Goal: Task Accomplishment & Management: Use online tool/utility

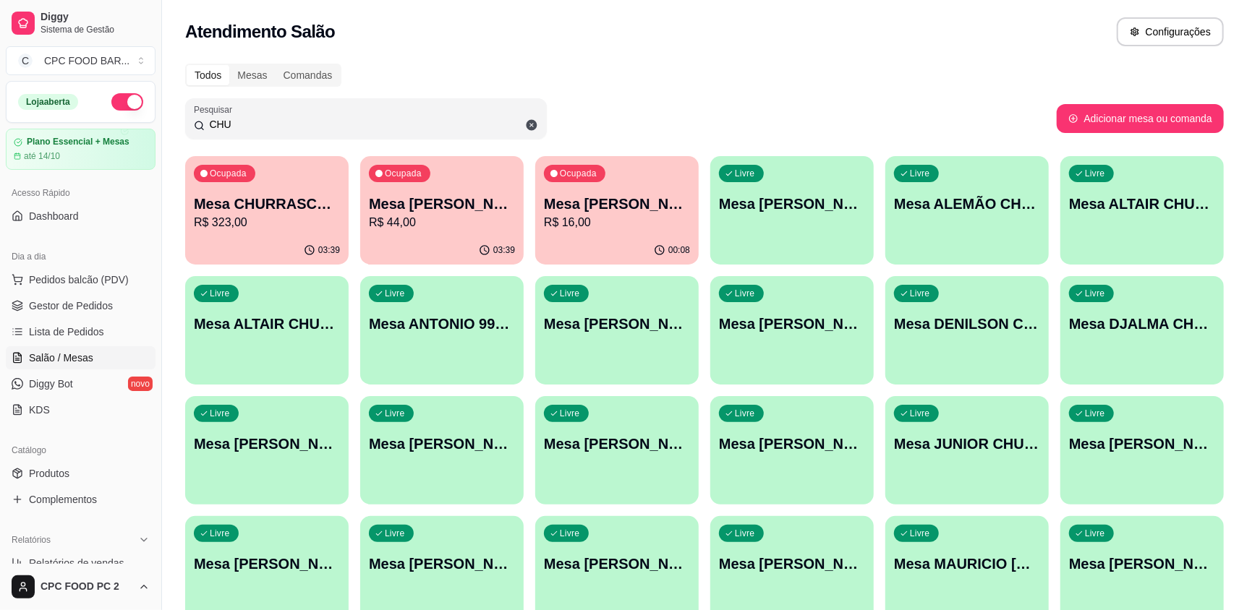
drag, startPoint x: 303, startPoint y: 122, endPoint x: 170, endPoint y: 125, distance: 133.1
click at [170, 125] on div "Todos Mesas Comandas Pesquisar CHU Adicionar mesa ou comanda Ocupada Mesa CHURR…" at bounding box center [704, 468] width 1085 height 827
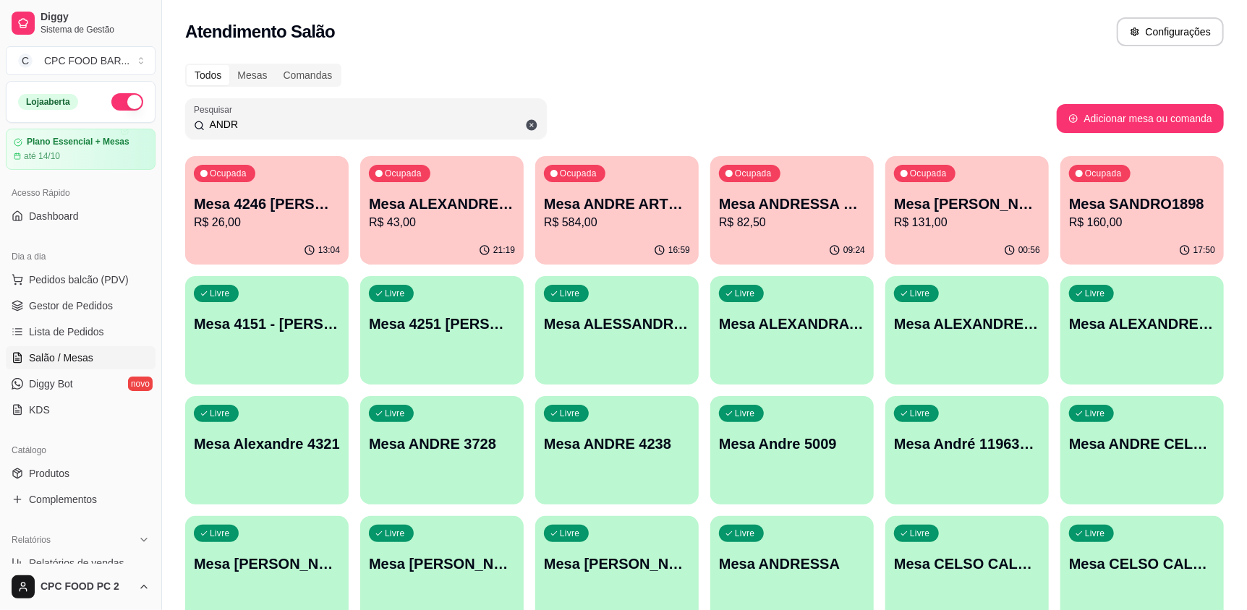
type input "ANDR"
click at [582, 216] on p "R$ 584,00" at bounding box center [617, 222] width 142 height 17
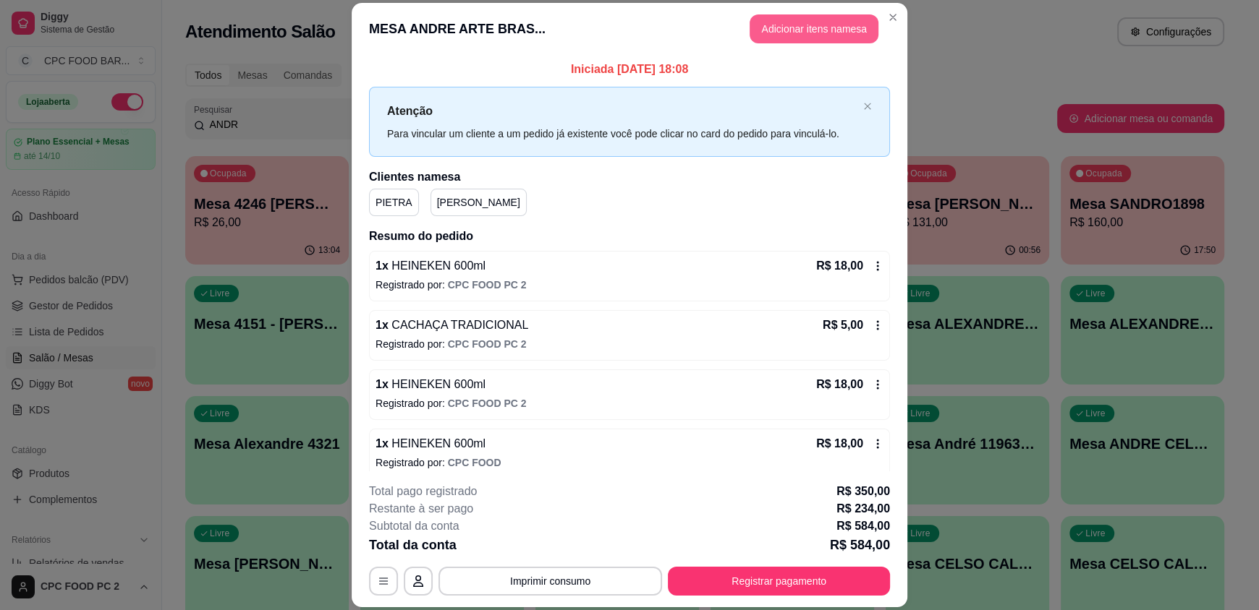
click at [786, 34] on button "Adicionar itens na mesa" at bounding box center [813, 28] width 129 height 29
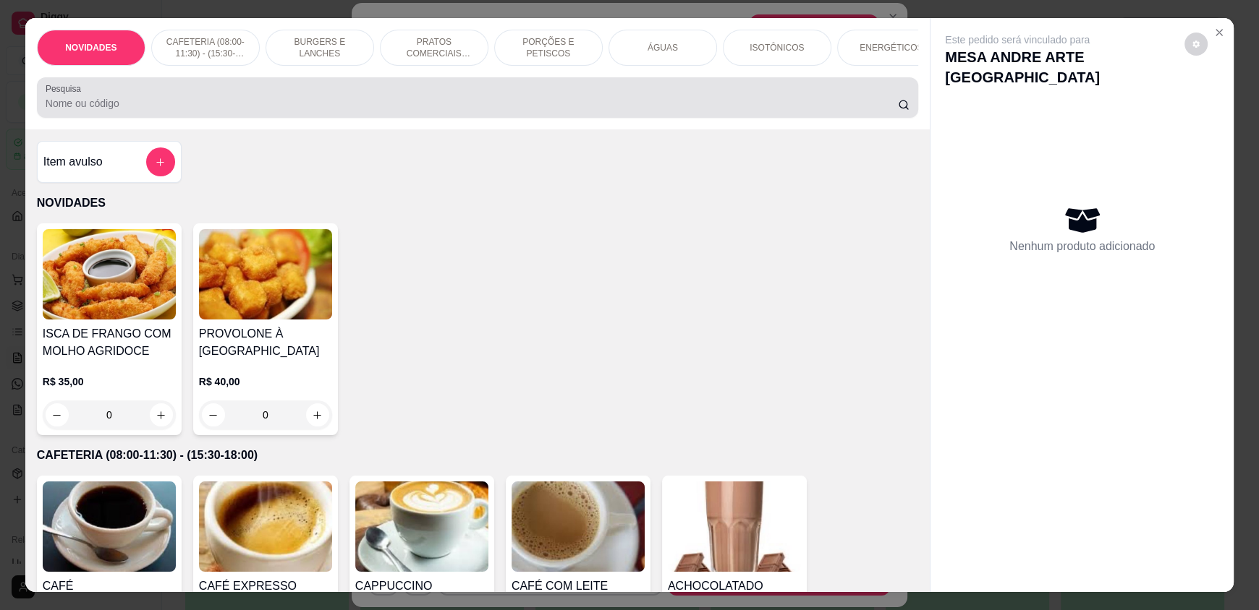
click at [482, 103] on div at bounding box center [478, 97] width 864 height 29
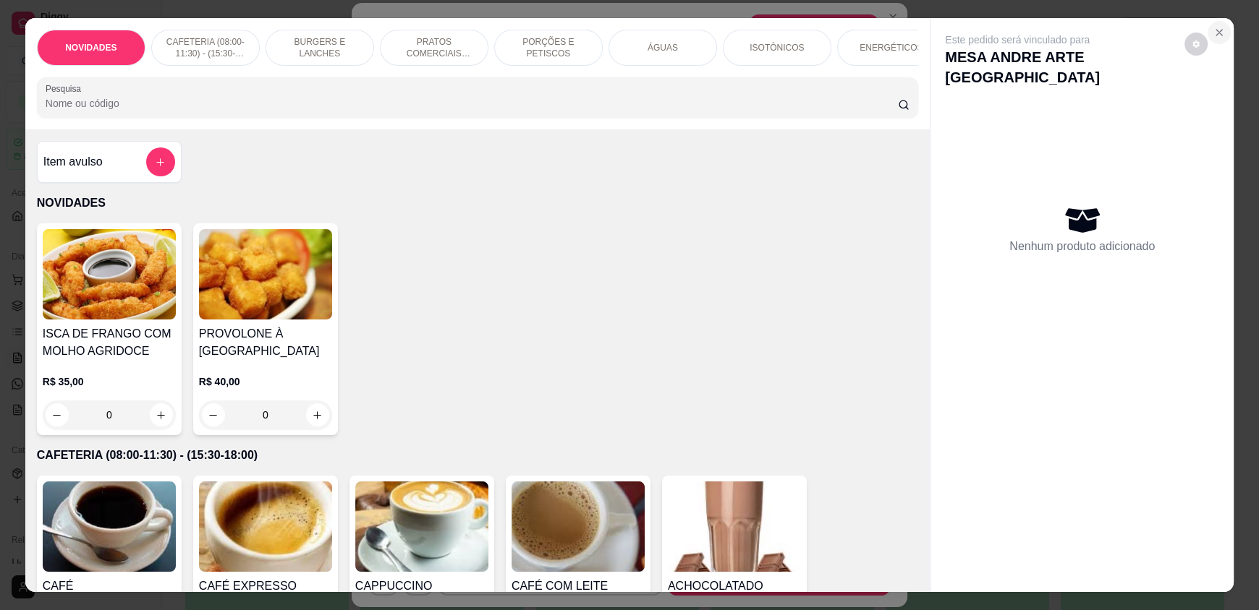
click at [1214, 30] on icon "Close" at bounding box center [1219, 33] width 12 height 12
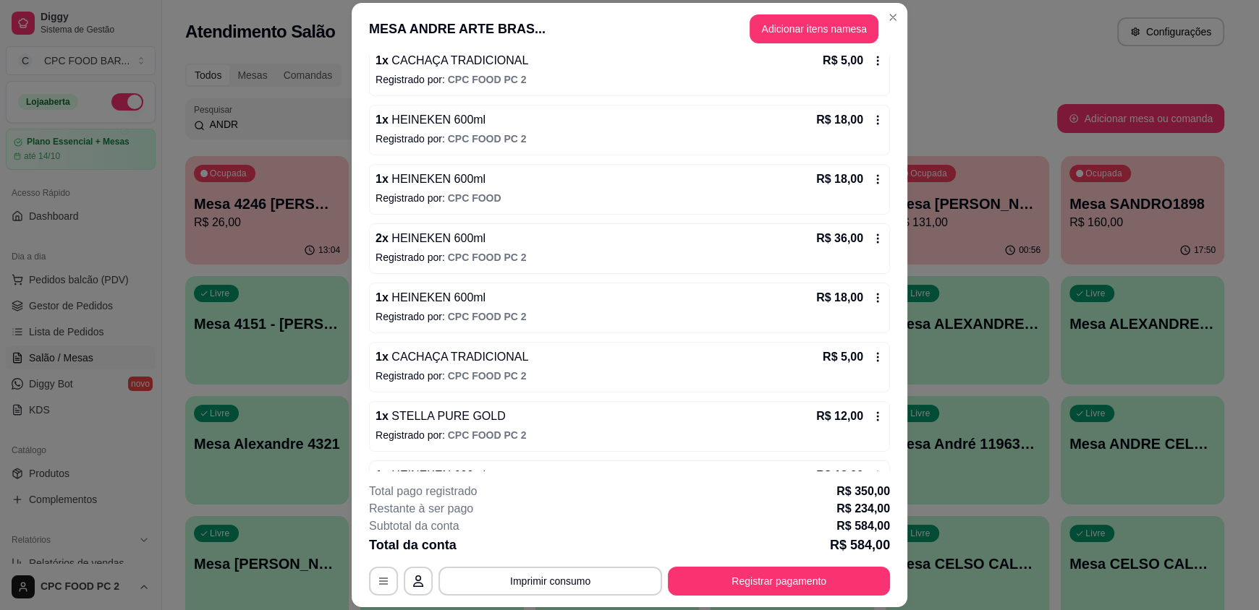
scroll to position [1218, 0]
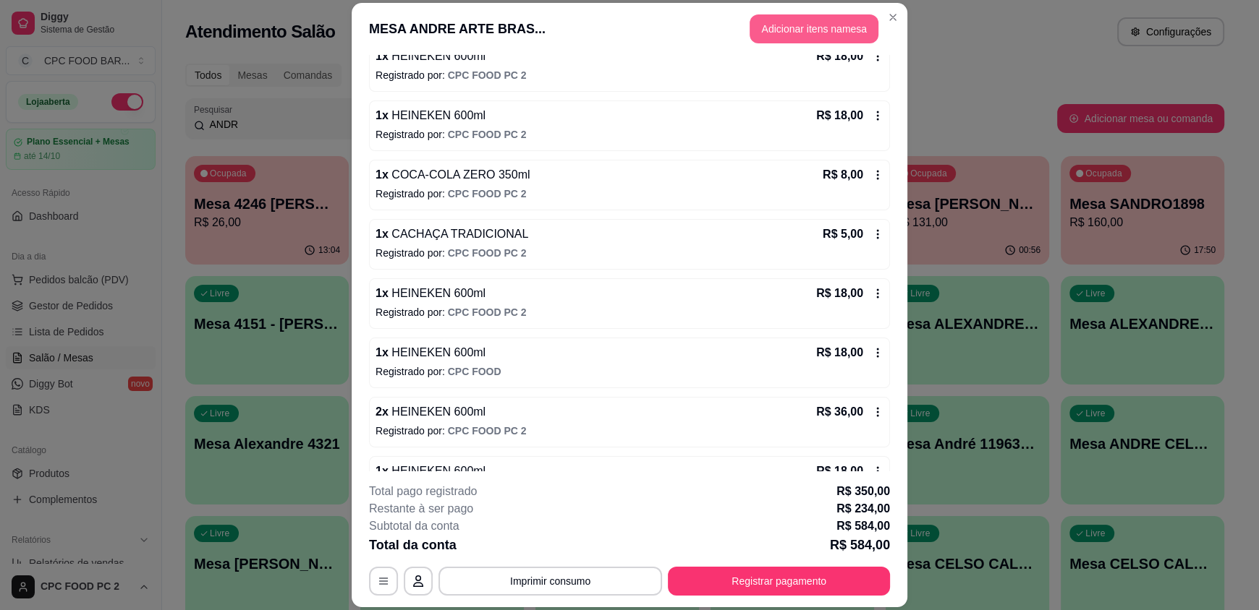
click at [792, 29] on button "Adicionar itens na mesa" at bounding box center [813, 28] width 129 height 29
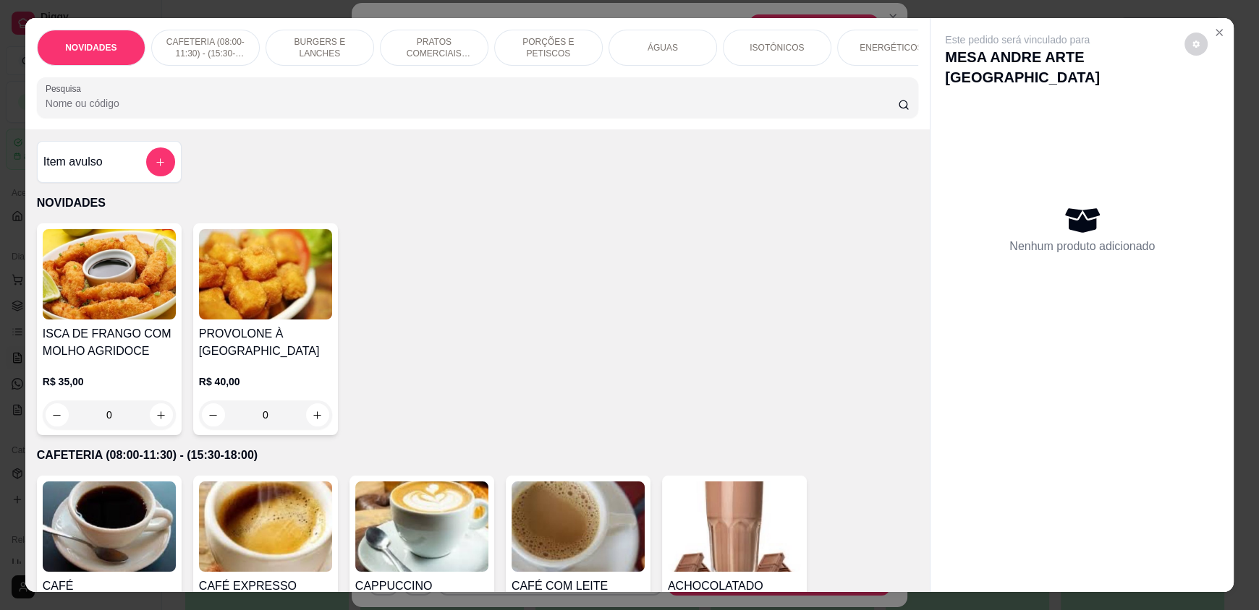
click at [536, 111] on input "Pesquisa" at bounding box center [472, 103] width 853 height 14
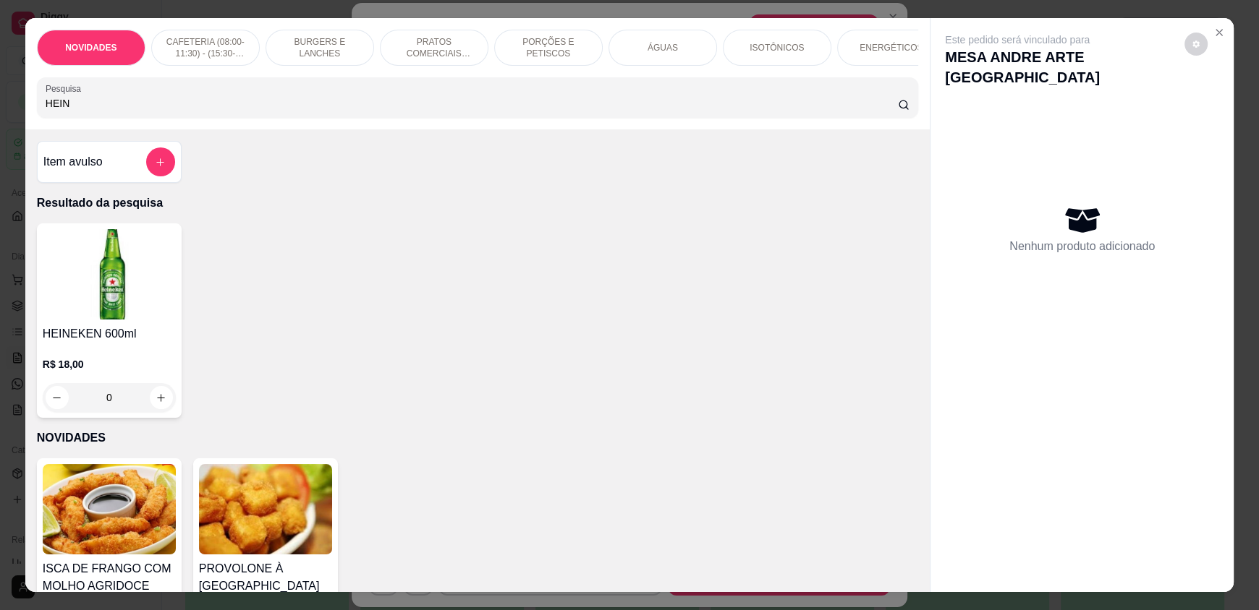
type input "HEIN"
click at [156, 404] on icon "increase-product-quantity" at bounding box center [161, 398] width 11 height 11
type input "1"
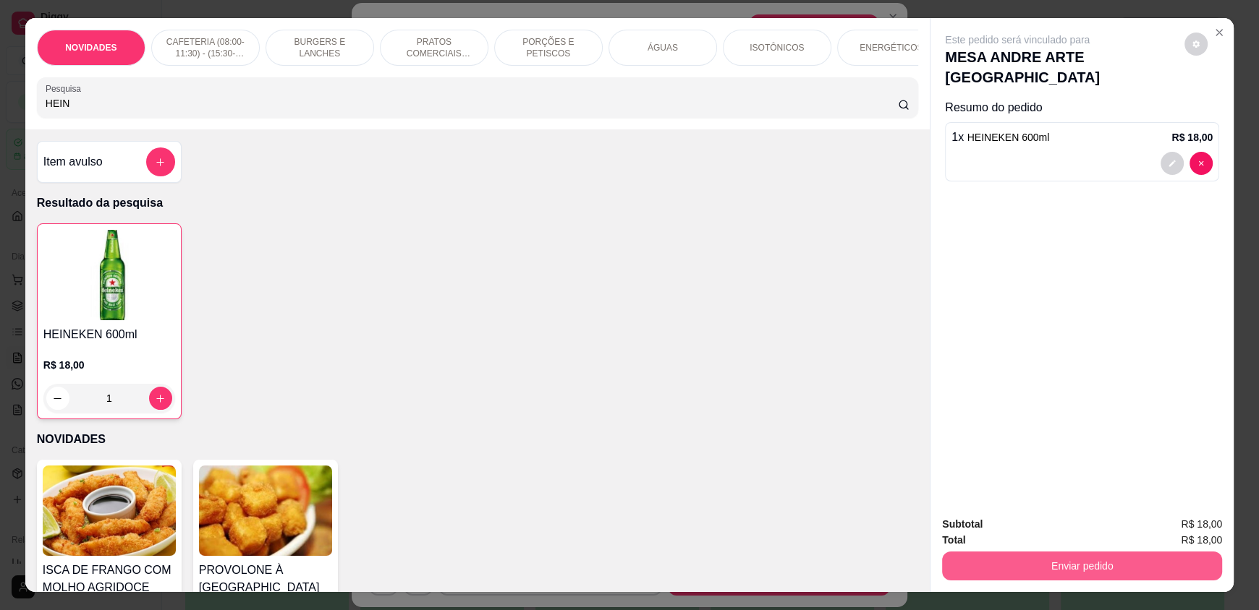
click at [1000, 564] on button "Enviar pedido" at bounding box center [1082, 566] width 280 height 29
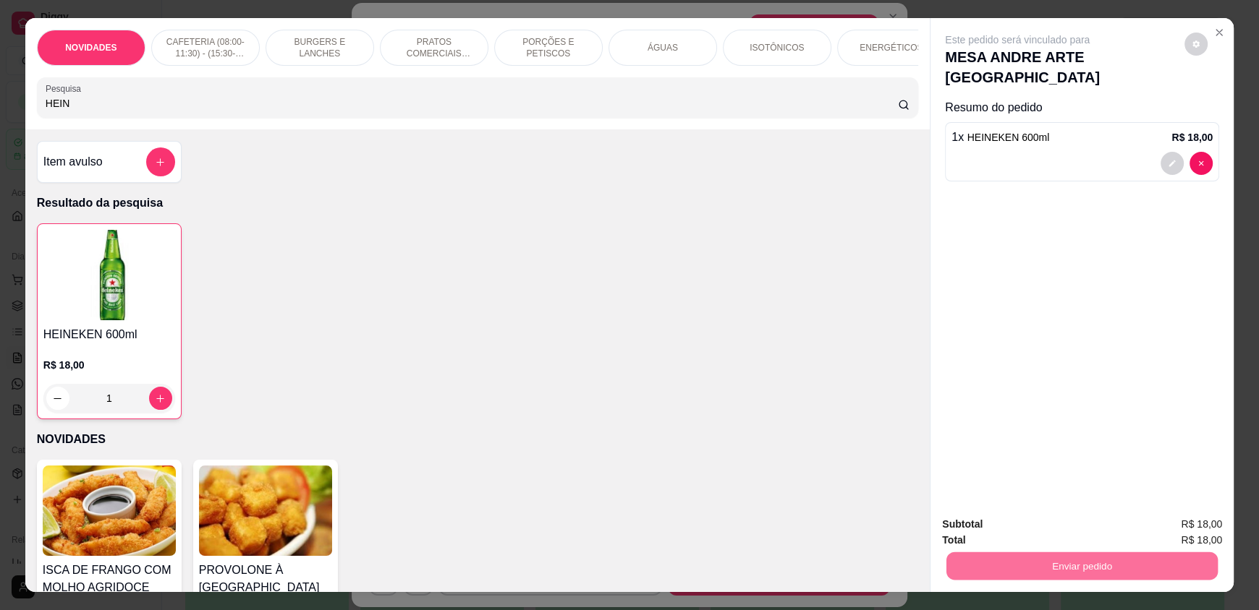
click at [1170, 528] on button "Enviar pedido" at bounding box center [1184, 530] width 80 height 27
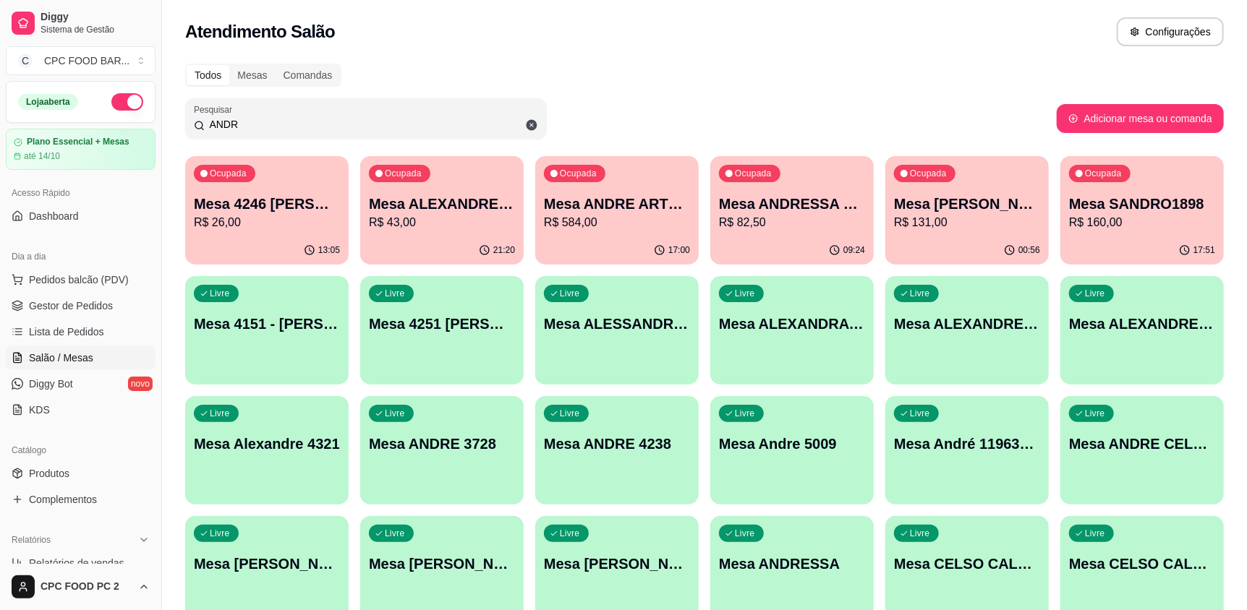
drag, startPoint x: 338, startPoint y: 118, endPoint x: 27, endPoint y: 123, distance: 311.1
click at [27, 123] on div "Diggy Sistema de Gestão C CPC FOOD BAR ... Loja aberta Plano Essencial + Mesas …" at bounding box center [623, 462] width 1247 height 924
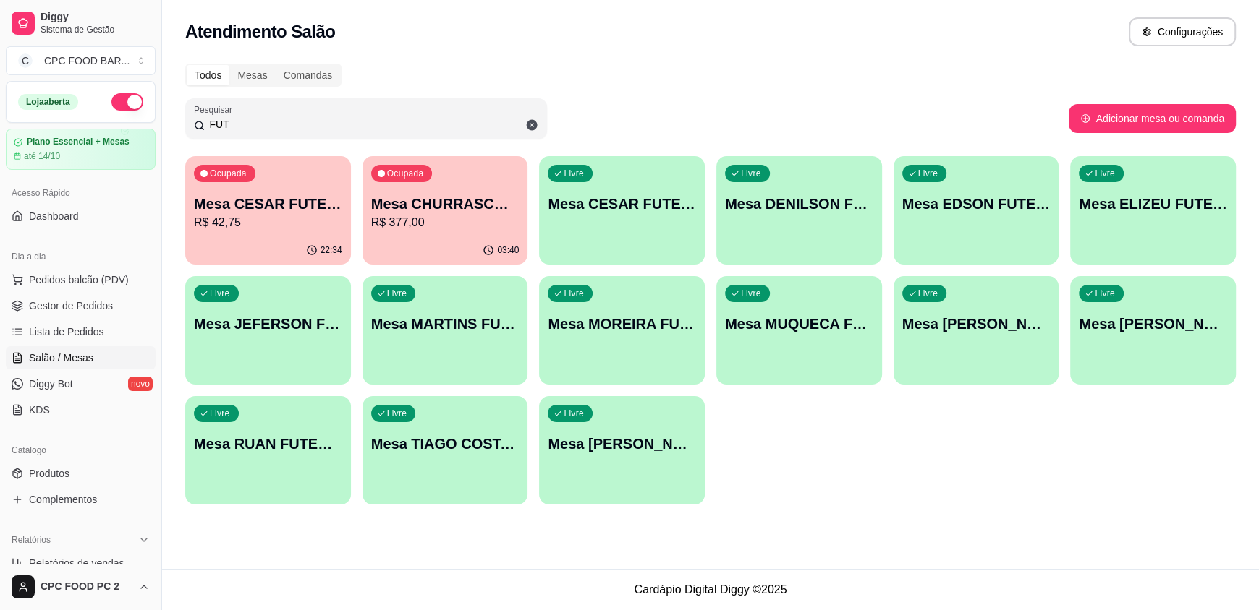
type input "FUT"
click at [467, 231] on div "Ocupada Mesa CHURRASCO FUTEBOL R$ 377,00" at bounding box center [445, 197] width 161 height 78
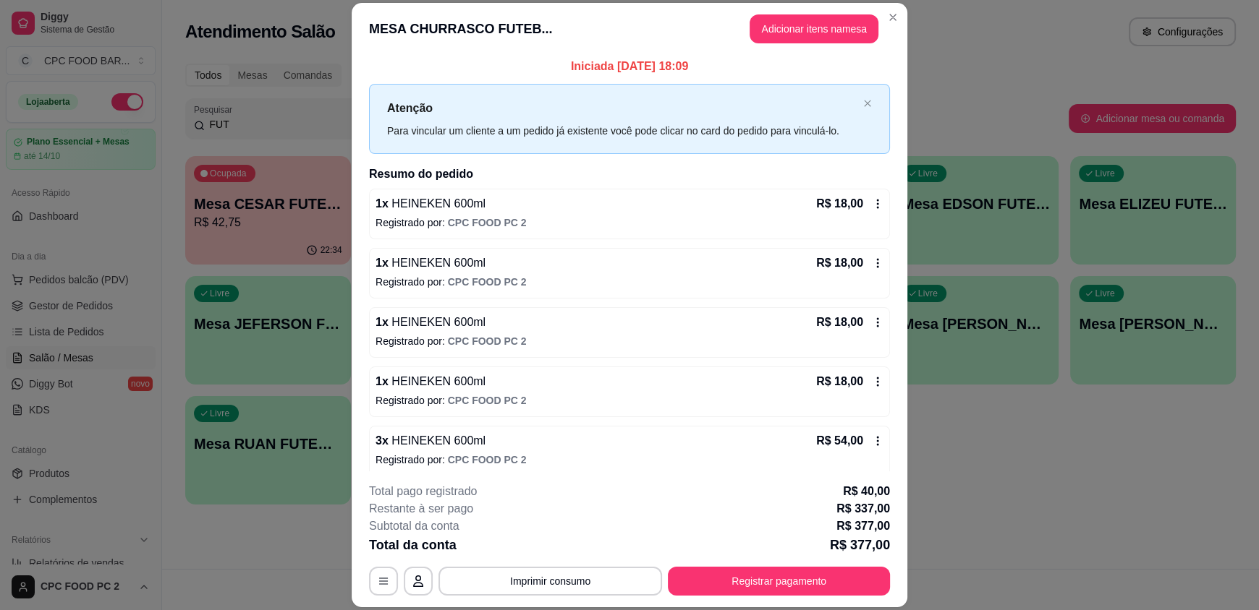
scroll to position [0, 0]
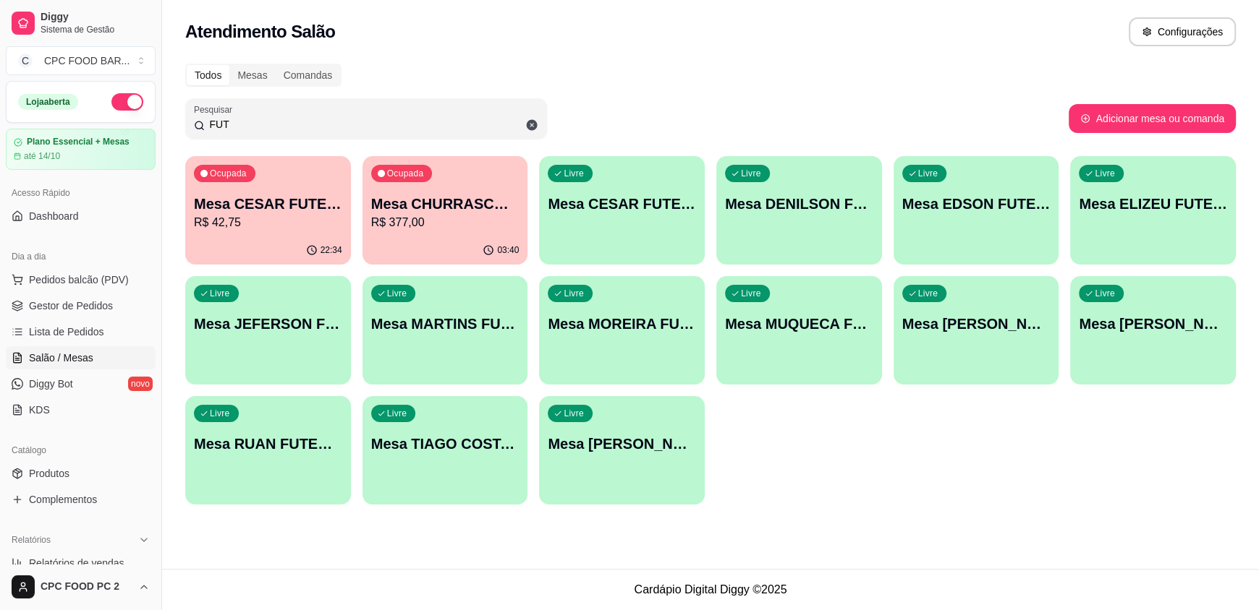
click at [448, 243] on div "03:40" at bounding box center [445, 251] width 166 height 28
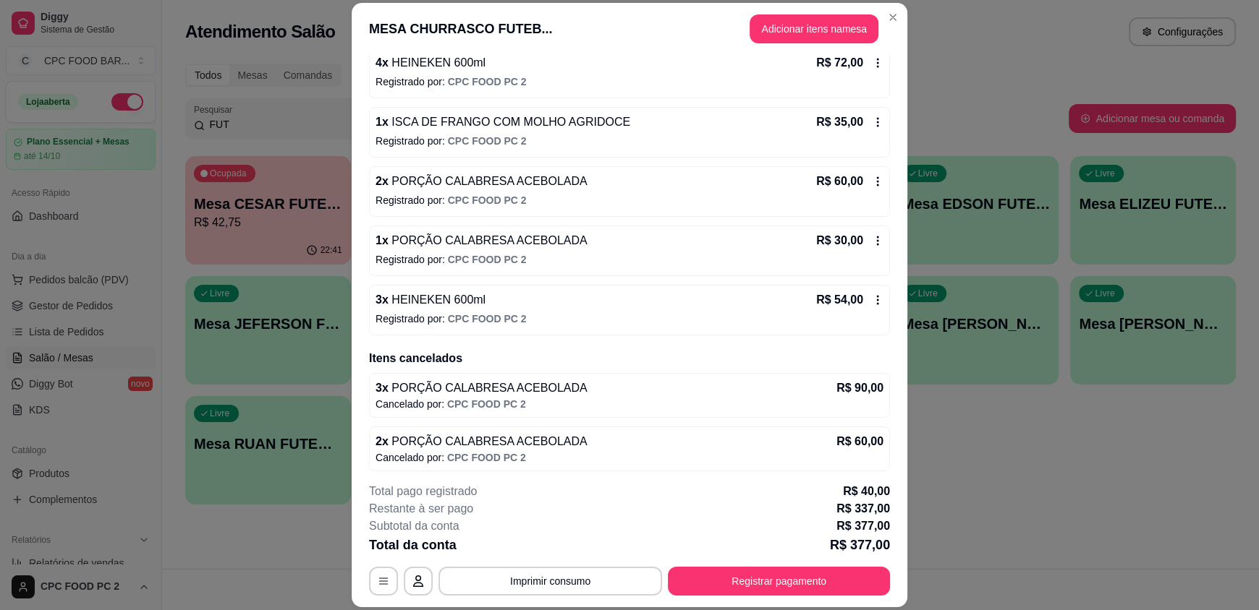
scroll to position [444, 0]
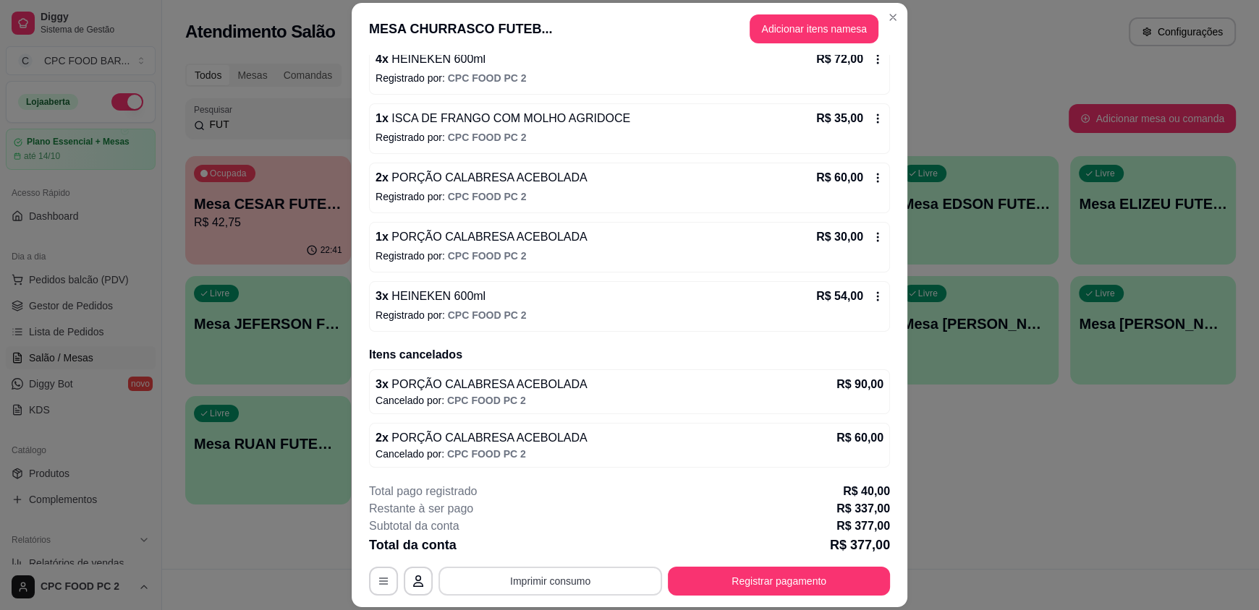
click at [558, 576] on button "Imprimir consumo" at bounding box center [550, 581] width 224 height 29
click at [553, 553] on button "IMPRESSORA" at bounding box center [549, 548] width 105 height 23
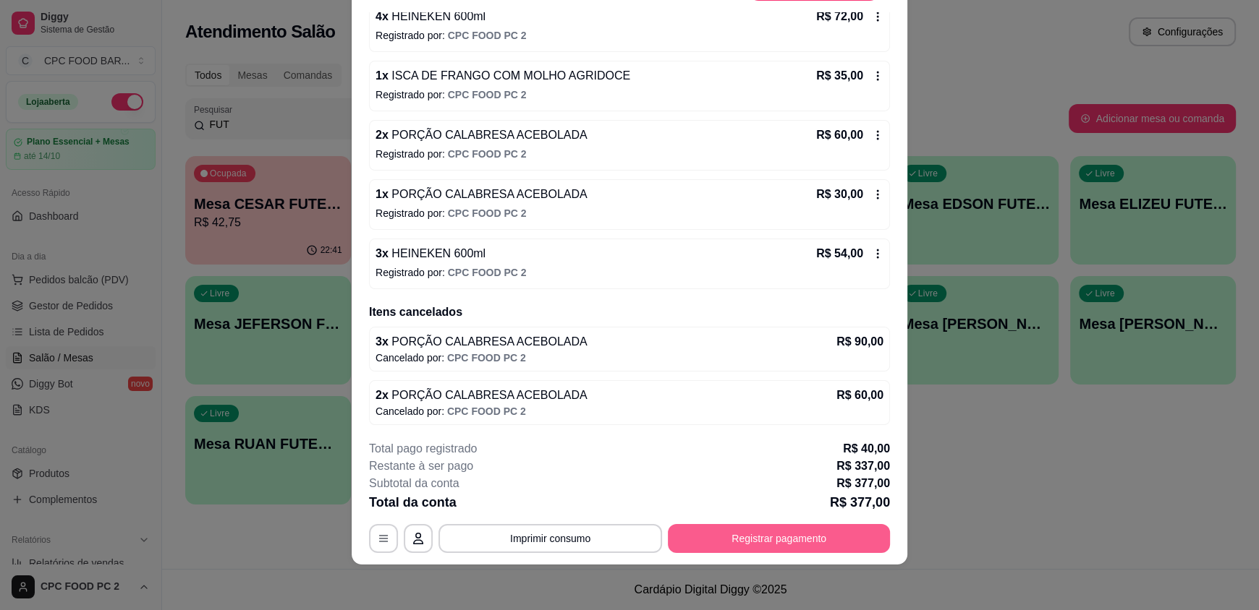
click at [801, 548] on button "Registrar pagamento" at bounding box center [779, 538] width 222 height 29
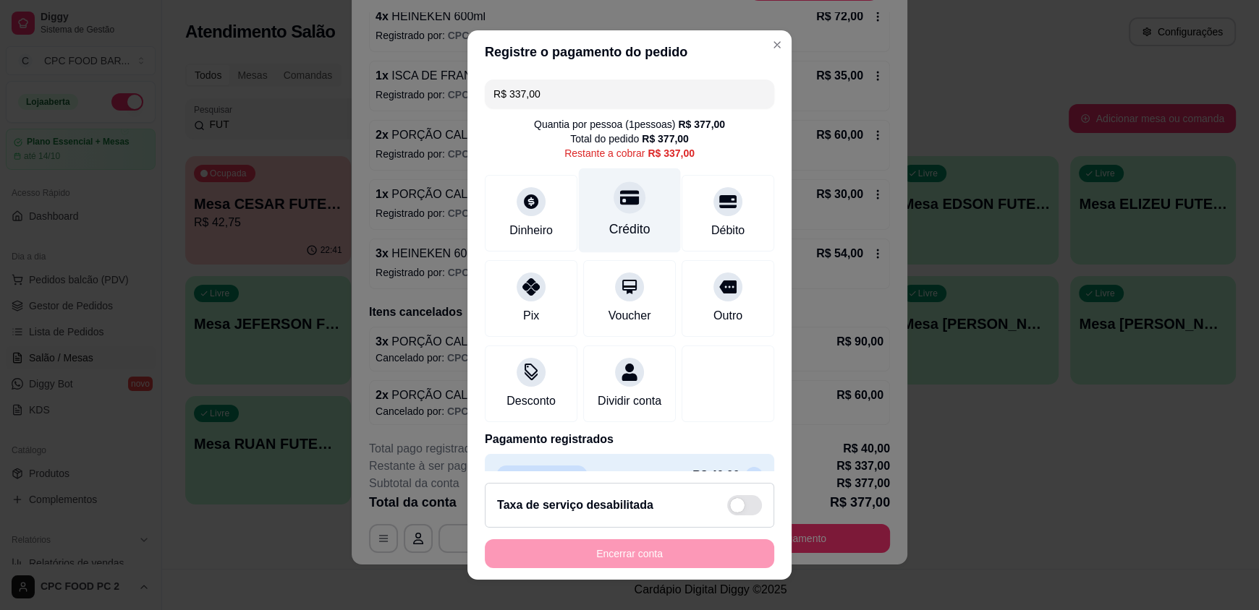
click at [609, 231] on div "Crédito" at bounding box center [629, 229] width 41 height 19
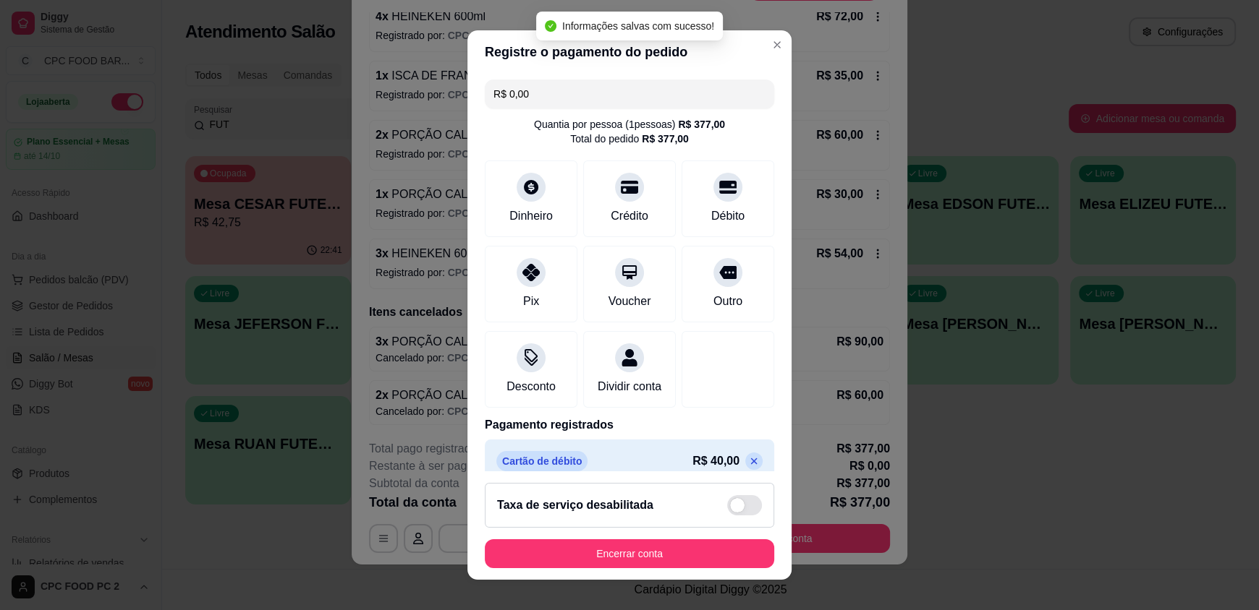
type input "R$ 0,00"
click at [650, 557] on button "Encerrar conta" at bounding box center [629, 554] width 289 height 29
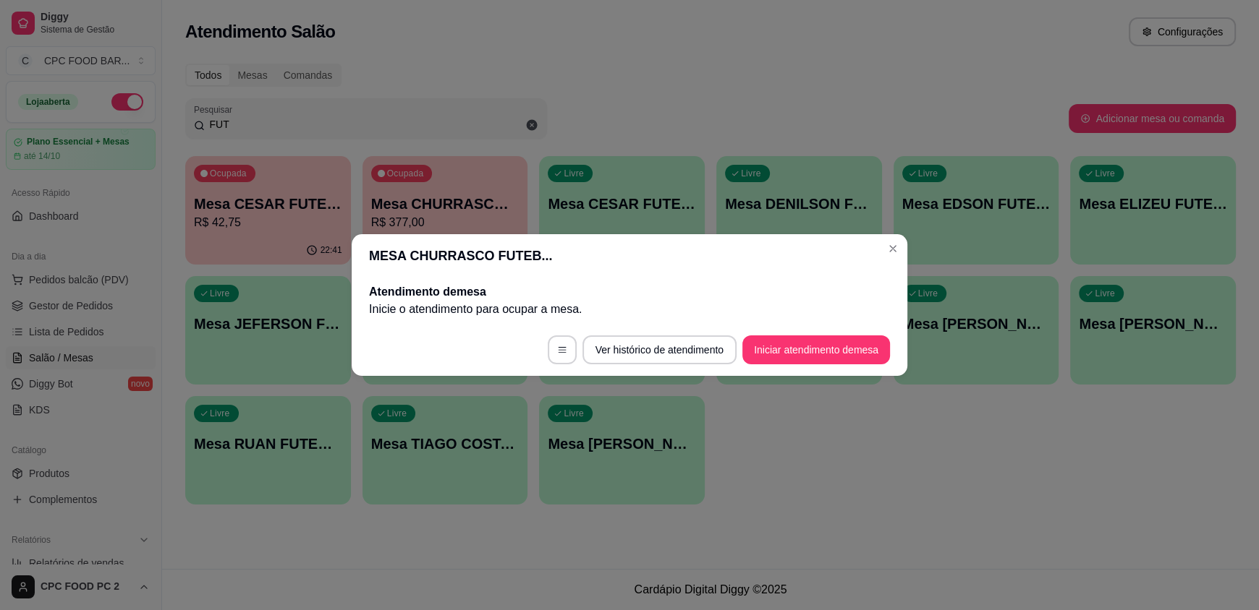
scroll to position [0, 0]
